Goal: Communication & Community: Answer question/provide support

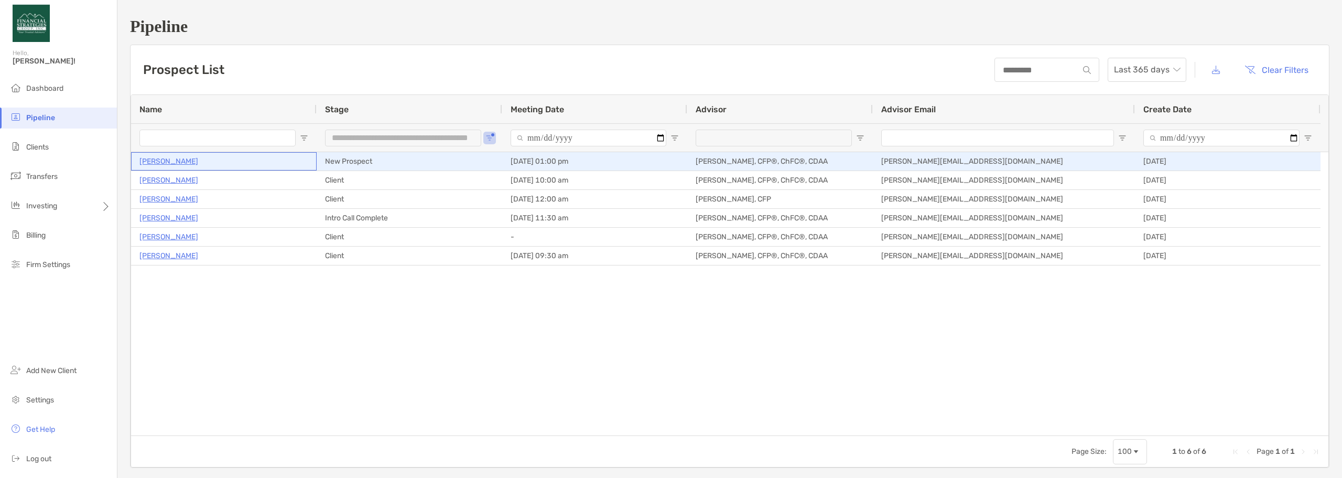
click at [157, 164] on p "[PERSON_NAME]" at bounding box center [168, 161] width 59 height 13
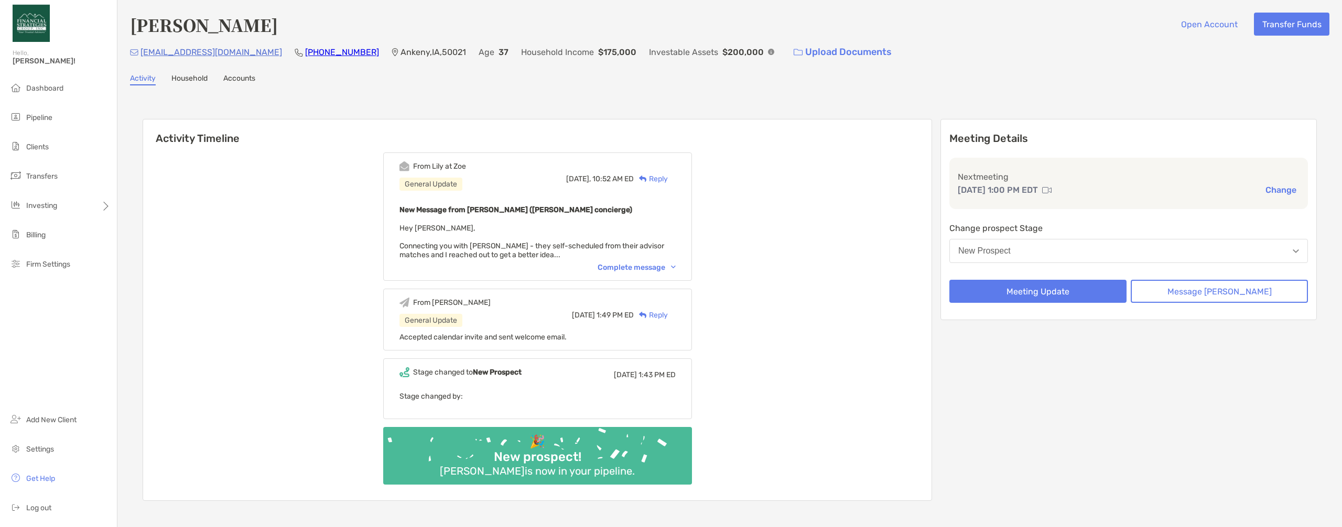
click at [486, 268] on div "Complete message" at bounding box center [637, 267] width 78 height 9
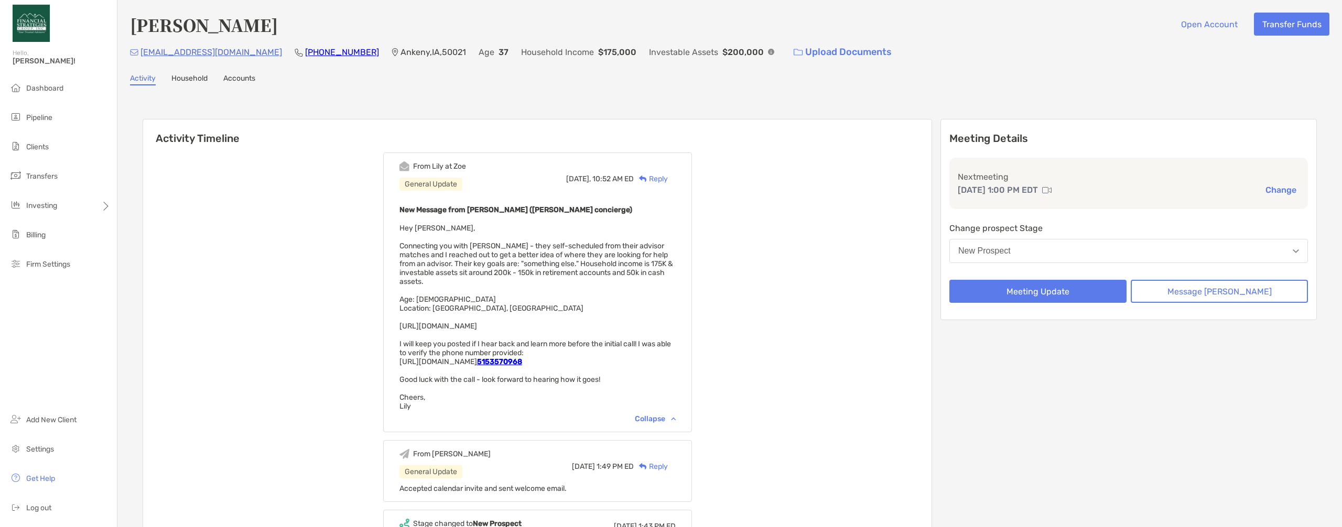
drag, startPoint x: 416, startPoint y: 327, endPoint x: 606, endPoint y: 327, distance: 190.3
click at [486, 327] on span "Hey Kyle, Connecting you with Zach Duitscher - they self-scheduled from their a…" at bounding box center [536, 317] width 274 height 187
copy span "https://www.linkedin.com/in/zach-duitscher-aa814a71/"
click at [354, 384] on div "From Lily at Zoe General Update Today, 10:52 AM ED Reply New Message from Lily …" at bounding box center [537, 398] width 788 height 507
click at [486, 180] on div "Reply" at bounding box center [651, 179] width 34 height 11
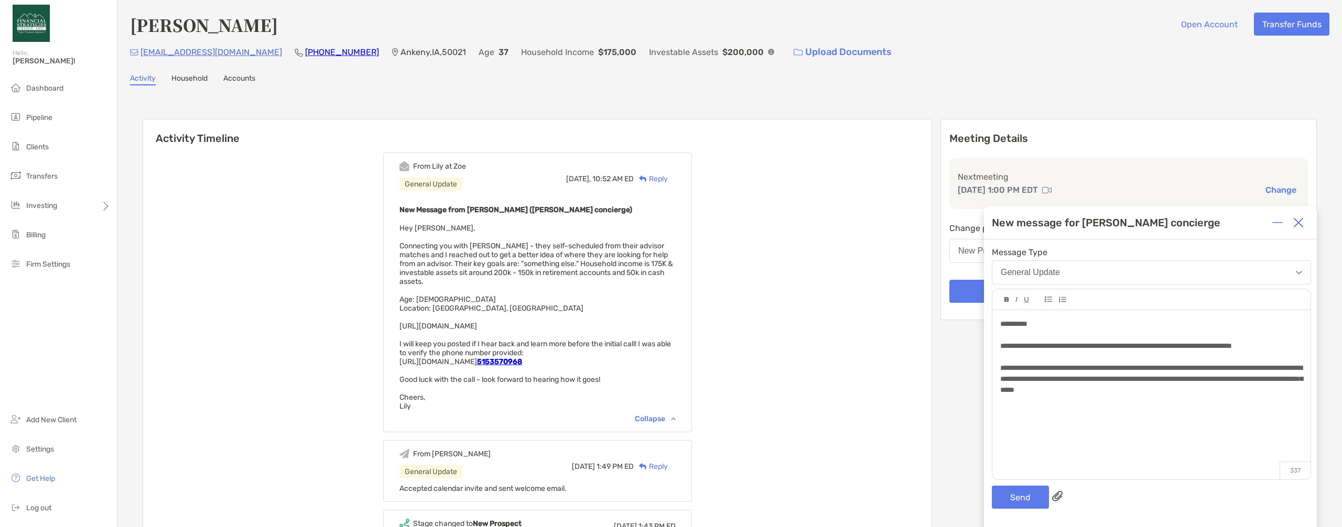
click at [486, 396] on div "**********" at bounding box center [1151, 379] width 302 height 33
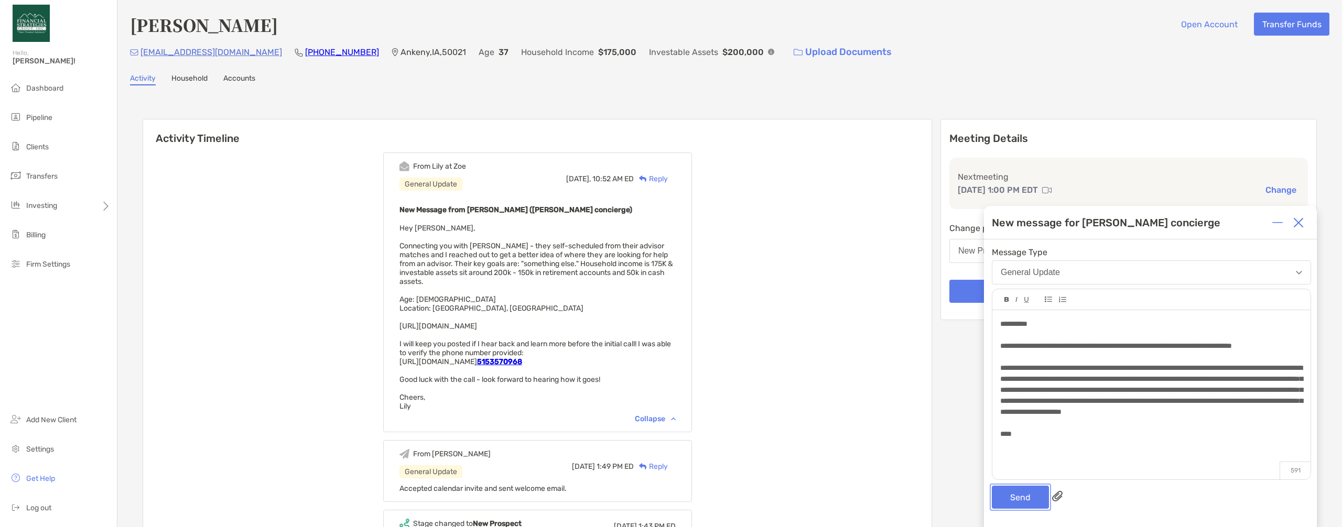
click at [486, 490] on button "Send" at bounding box center [1020, 497] width 57 height 23
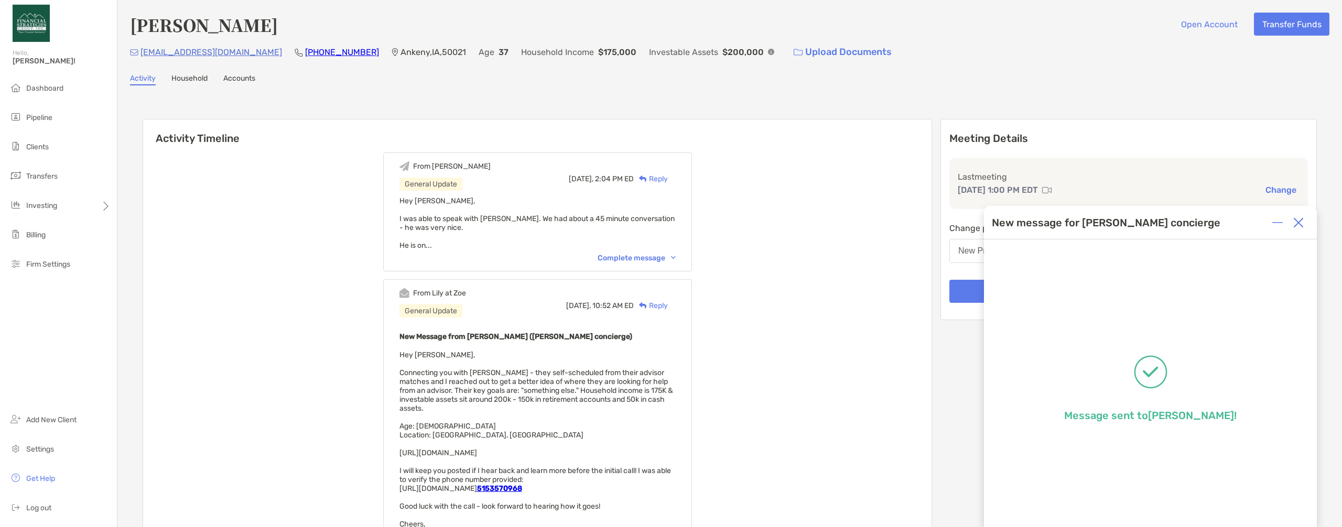
click at [486, 224] on img at bounding box center [1298, 223] width 10 height 10
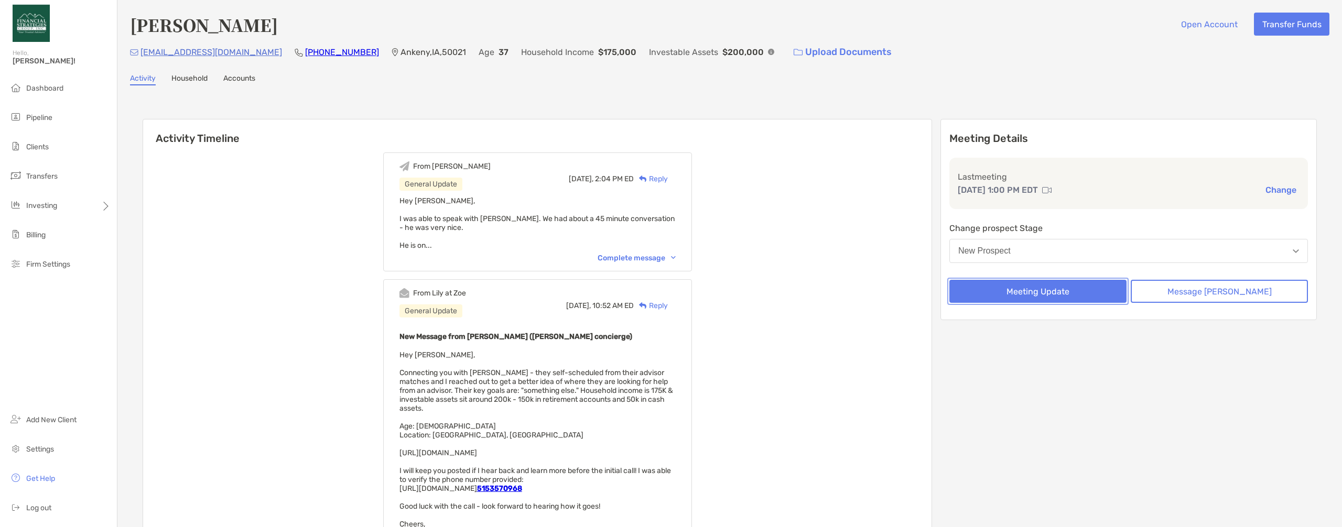
click at [486, 296] on button "Meeting Update" at bounding box center [1037, 291] width 177 height 23
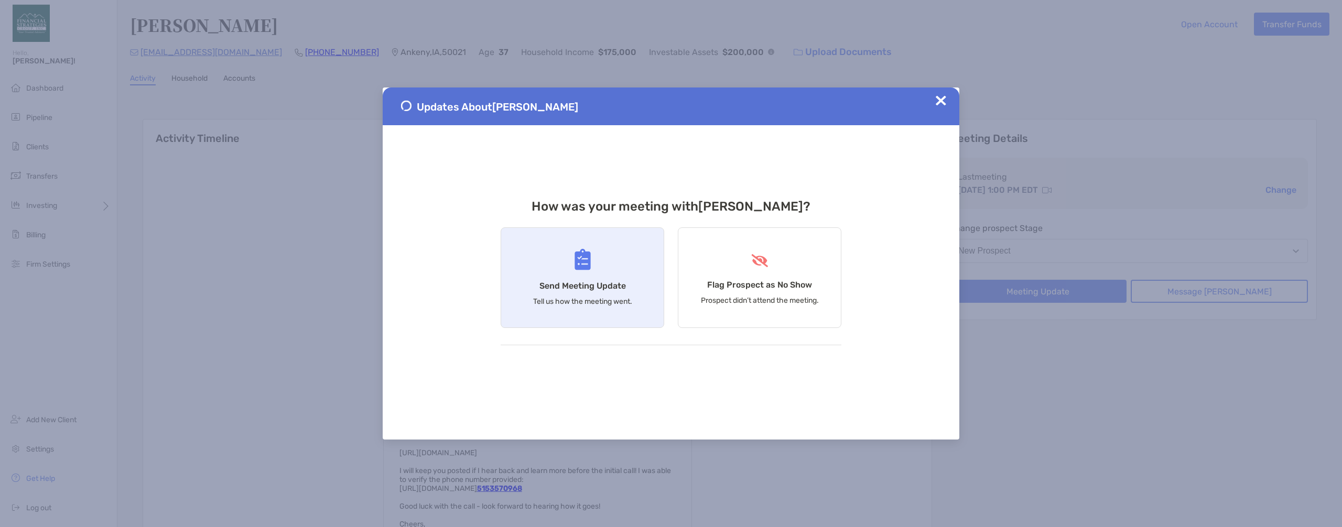
click at [486, 283] on h4 "Send Meeting Update" at bounding box center [582, 286] width 86 height 10
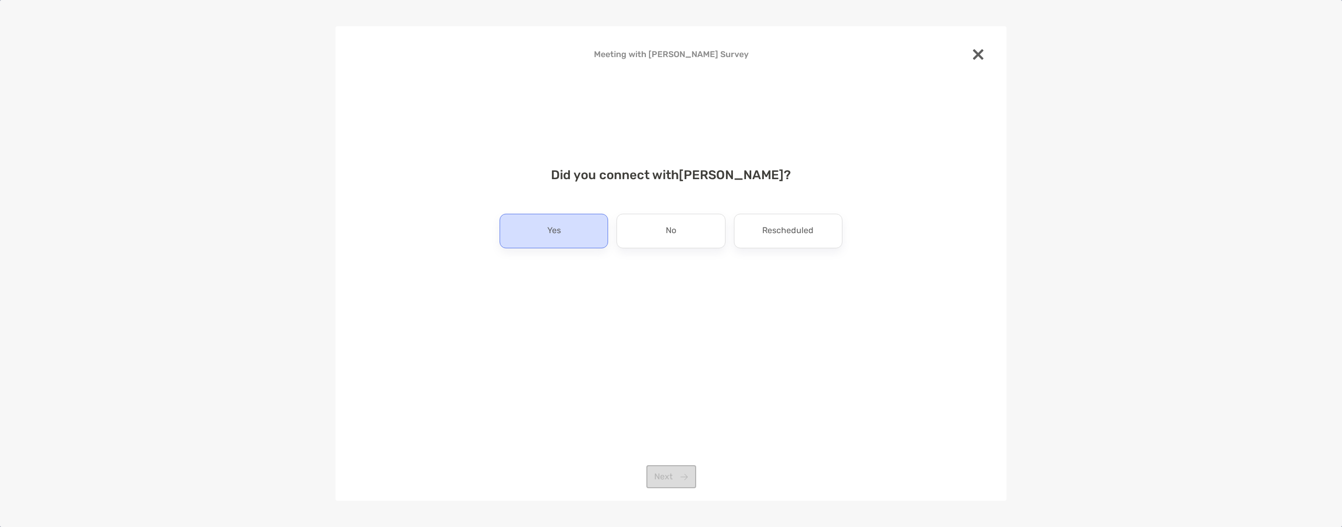
click at [486, 235] on div "Yes" at bounding box center [554, 231] width 109 height 35
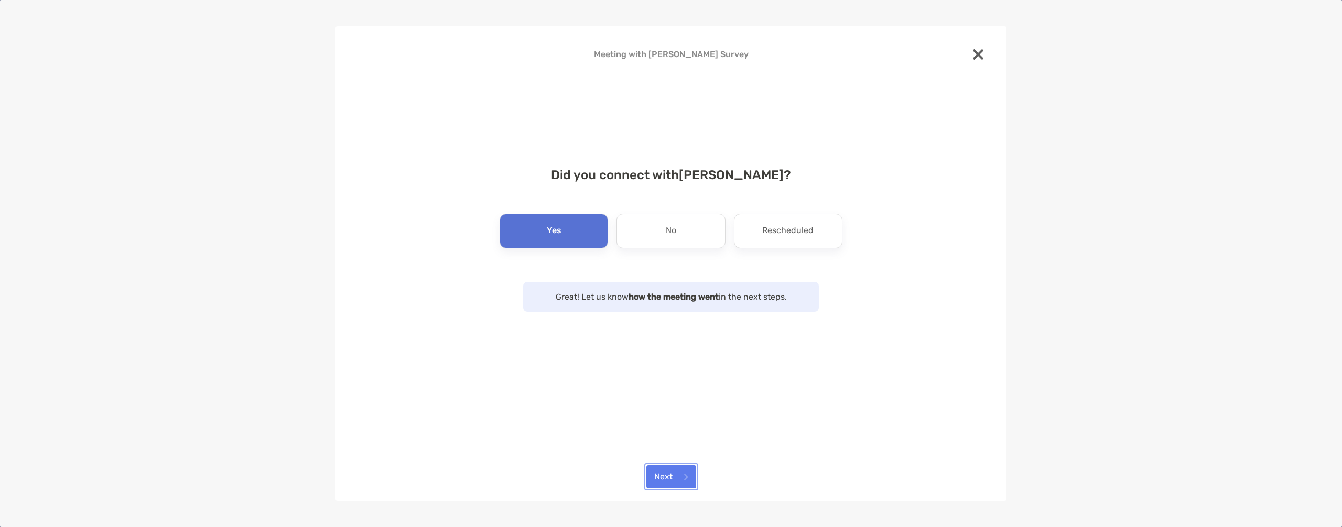
click at [486, 478] on button "Next" at bounding box center [671, 476] width 50 height 23
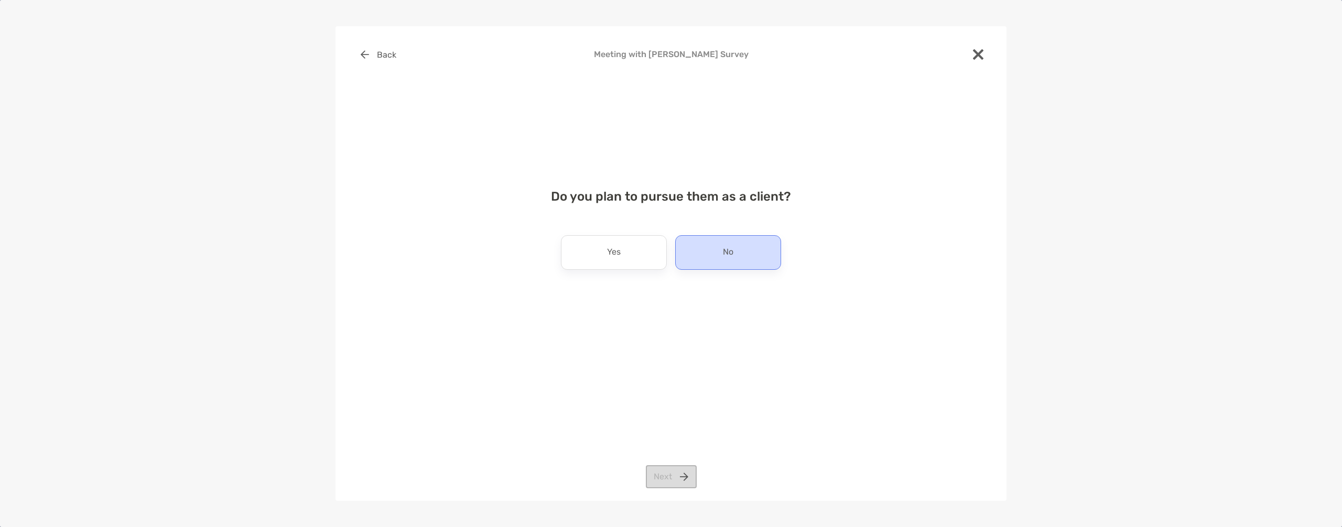
click at [486, 254] on div "No" at bounding box center [728, 252] width 106 height 35
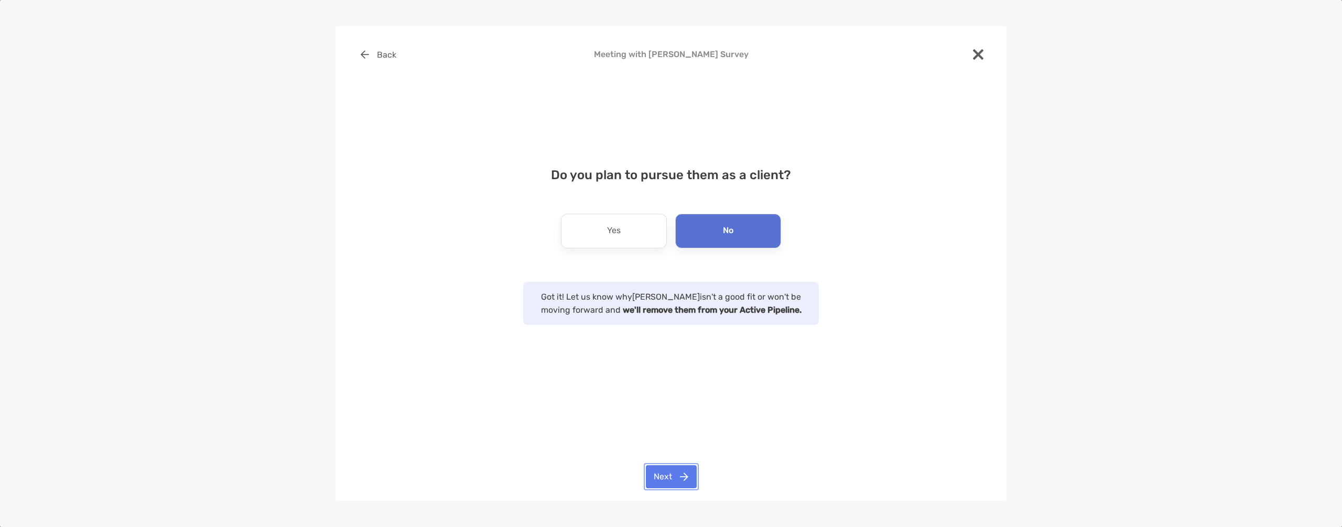
click at [486, 476] on button "Next" at bounding box center [671, 476] width 51 height 23
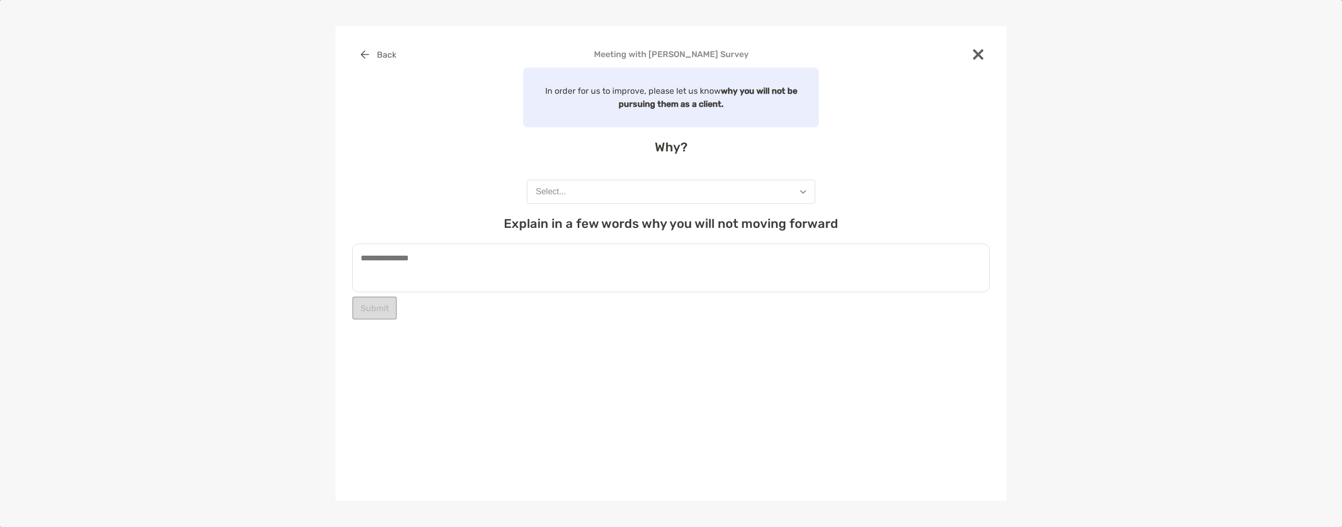
click at [486, 190] on button "Select..." at bounding box center [671, 192] width 288 height 24
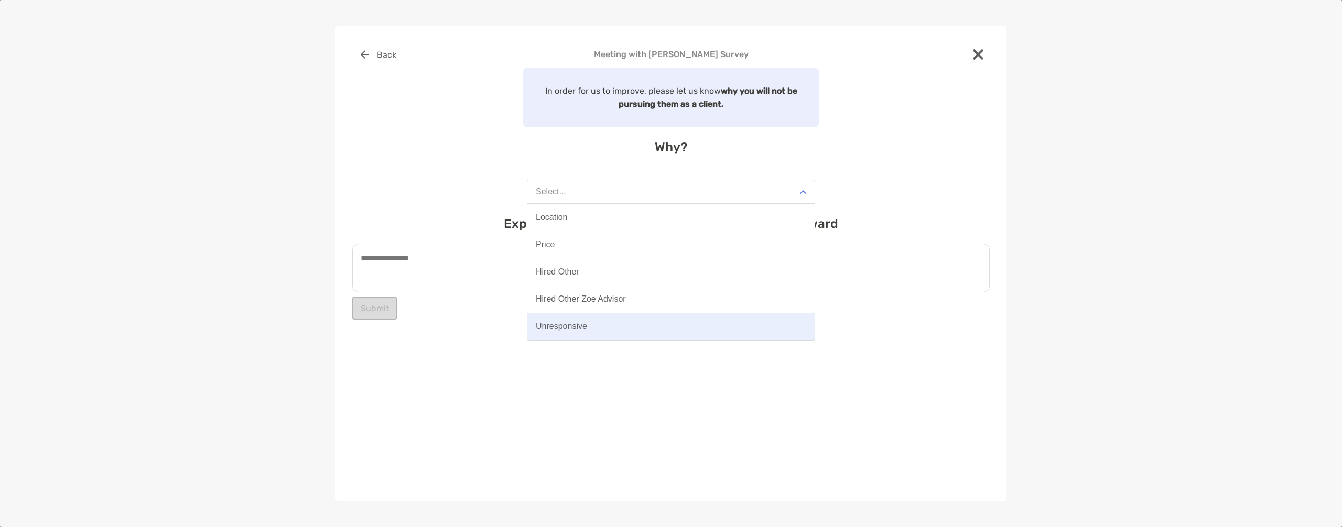
scroll to position [82, 0]
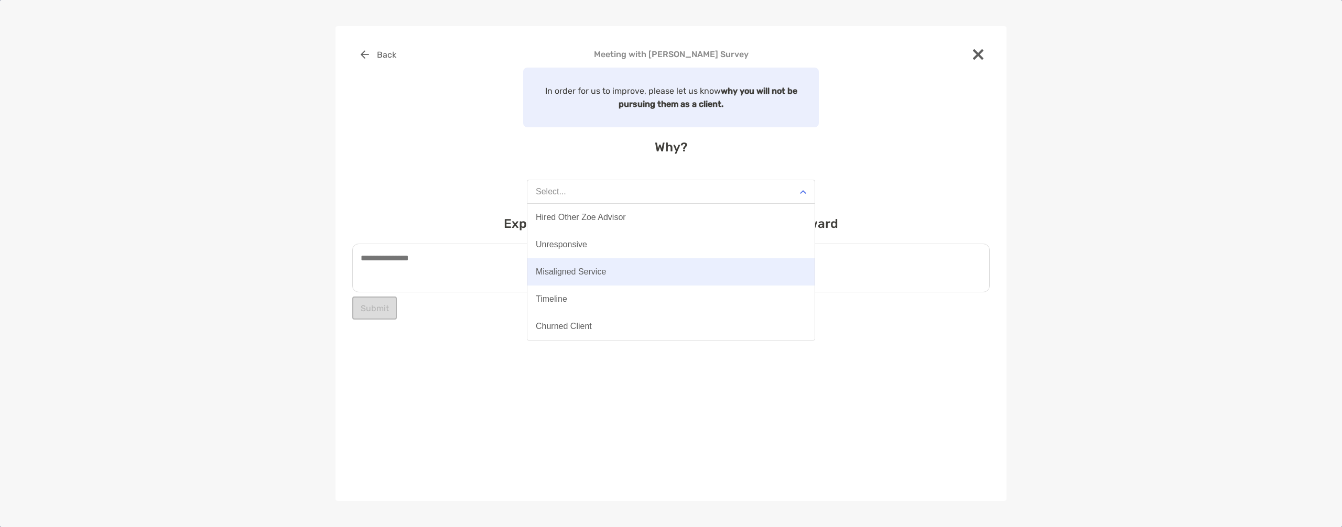
click at [486, 275] on div "Misaligned Service" at bounding box center [571, 271] width 70 height 9
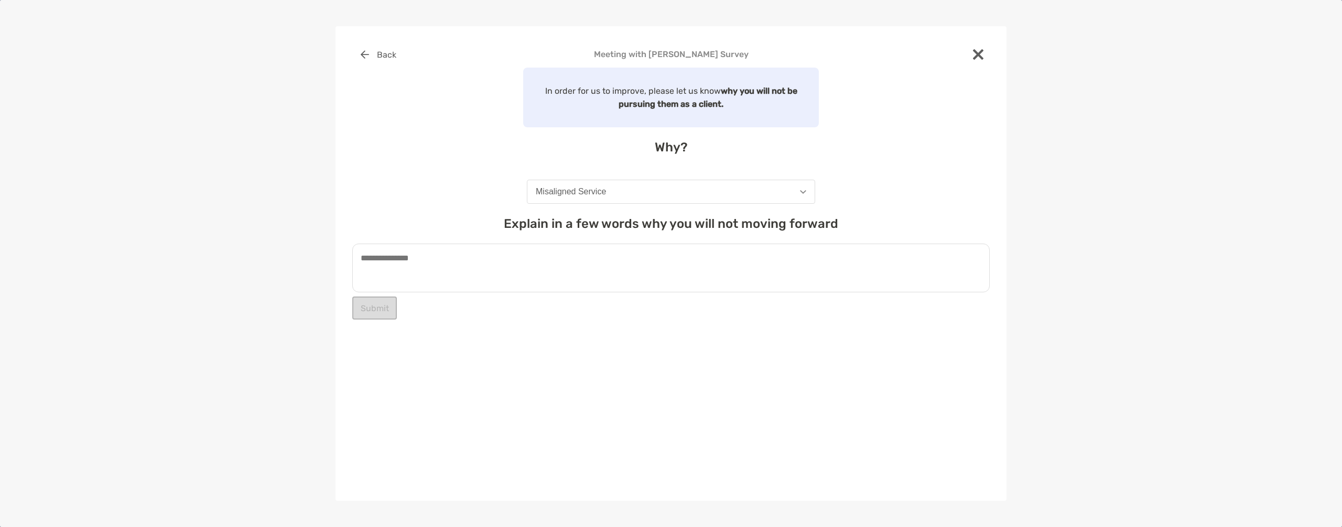
click at [486, 269] on textarea at bounding box center [670, 268] width 637 height 49
type textarea "**********"
click at [367, 311] on button "Submit" at bounding box center [374, 308] width 45 height 23
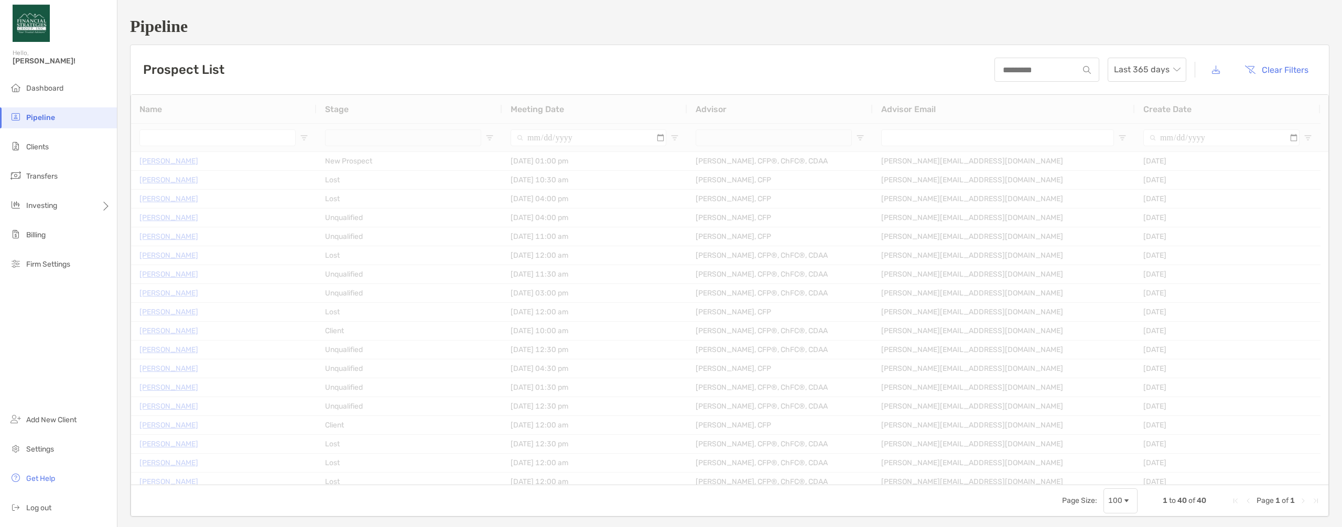
type input "**********"
